Goal: Book appointment/travel/reservation

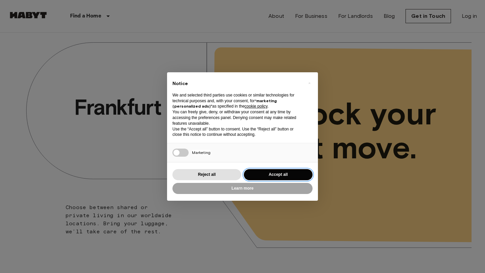
click at [264, 178] on button "Accept all" at bounding box center [278, 174] width 69 height 11
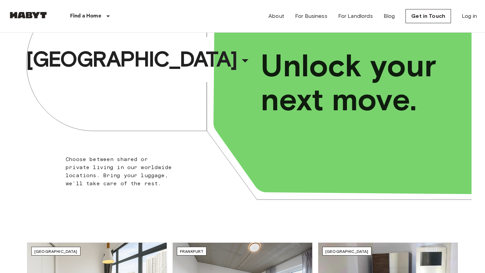
scroll to position [51, 0]
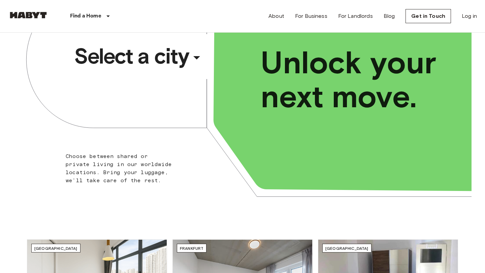
click at [193, 63] on div "​" at bounding box center [205, 63] width 69 height 14
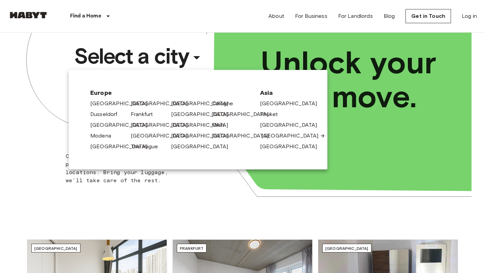
click at [273, 133] on link "[GEOGRAPHIC_DATA]" at bounding box center [293, 136] width 64 height 8
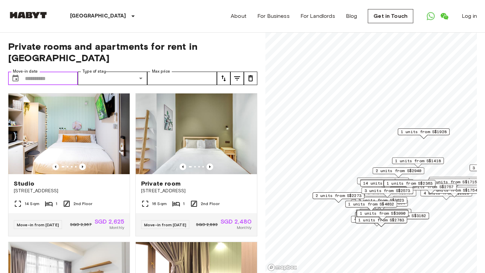
click at [31, 72] on input "Move-in date" at bounding box center [51, 78] width 53 height 13
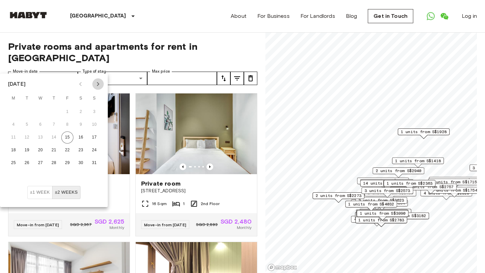
click at [99, 84] on icon "Next month" at bounding box center [98, 84] width 2 height 4
click at [94, 135] on button "21" at bounding box center [94, 138] width 12 height 12
type input "**********"
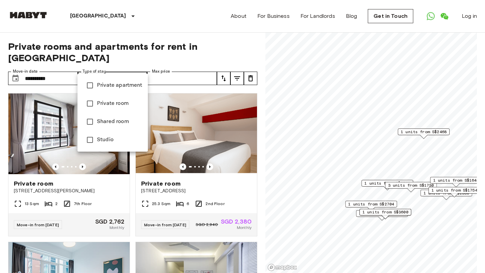
click at [116, 31] on div at bounding box center [242, 136] width 485 height 273
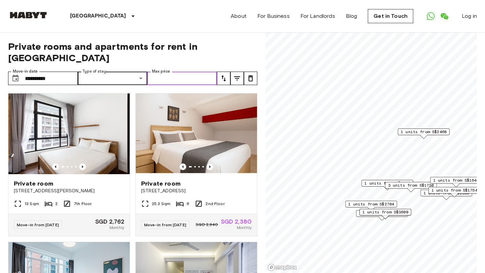
click at [163, 72] on input "Max price" at bounding box center [182, 78] width 70 height 13
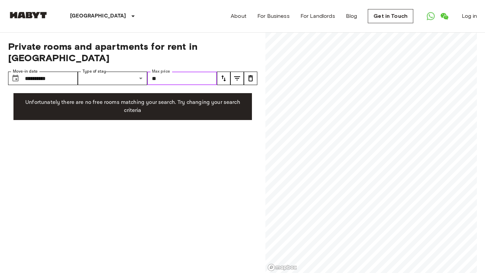
type input "*"
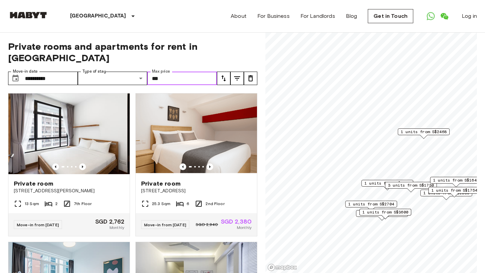
type input "****"
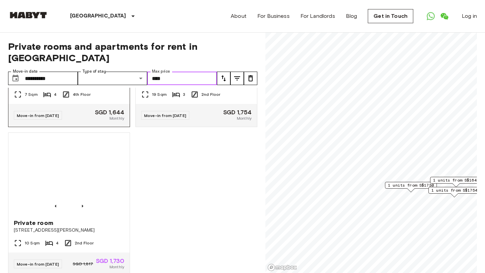
scroll to position [114, 0]
